Goal: Check status

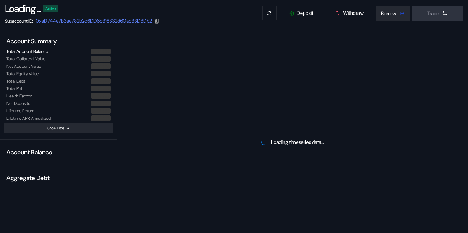
scroll to position [38, 0]
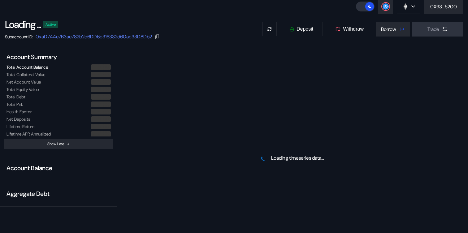
select select "*"
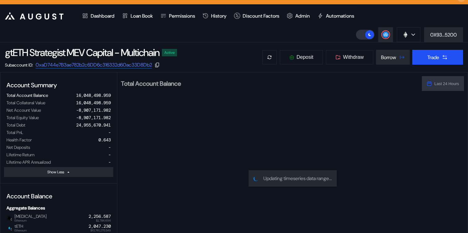
scroll to position [0, 0]
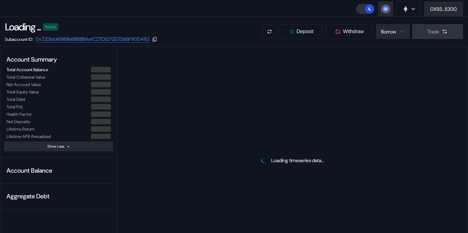
scroll to position [52, 0]
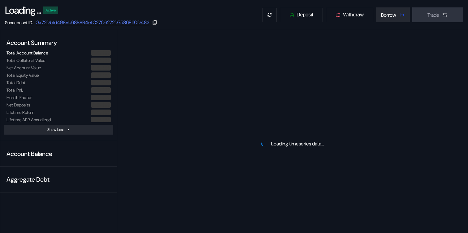
select select "*"
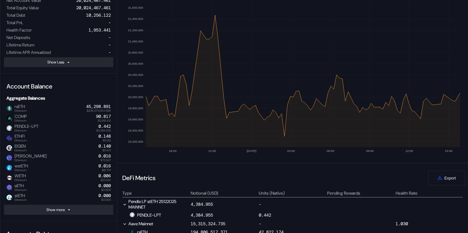
scroll to position [127, 0]
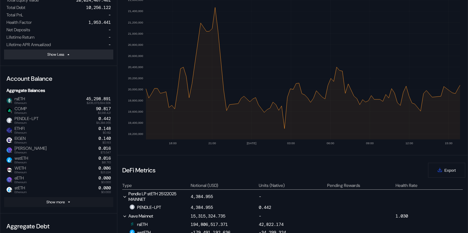
click at [78, 198] on button "Show more" at bounding box center [58, 202] width 109 height 10
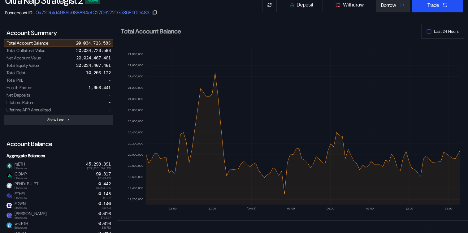
scroll to position [0, 0]
